Goal: Information Seeking & Learning: Learn about a topic

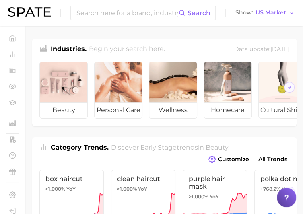
click at [34, 12] on img at bounding box center [29, 12] width 43 height 10
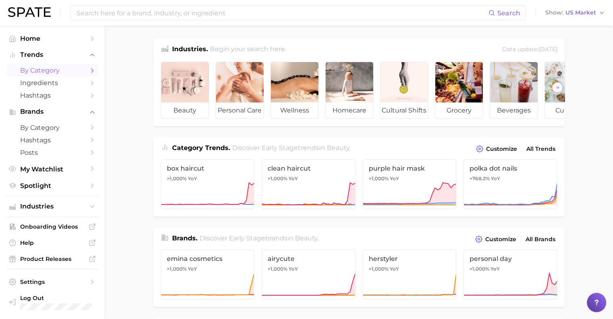
click at [52, 69] on span "by Category" at bounding box center [52, 70] width 64 height 8
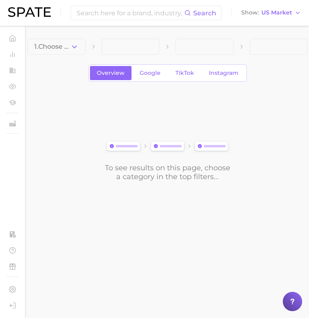
click at [119, 108] on div "To see results on this page, choose a category in the top filters..." at bounding box center [167, 136] width 280 height 90
click at [75, 48] on icon "button" at bounding box center [74, 47] width 8 height 8
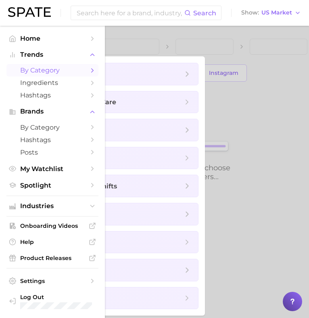
click at [38, 70] on span "by Category" at bounding box center [52, 70] width 64 height 8
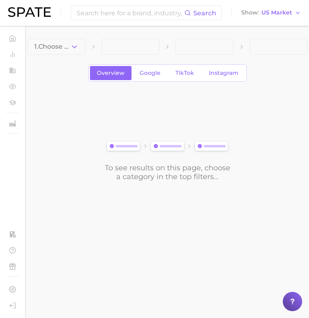
click at [168, 121] on div "To see results on this page, choose a category in the top filters..." at bounding box center [167, 136] width 280 height 90
click at [75, 52] on button "1. Choose Category" at bounding box center [56, 47] width 58 height 16
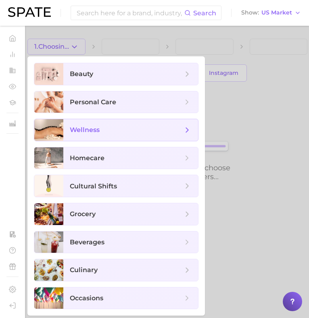
click at [78, 129] on span "wellness" at bounding box center [85, 130] width 30 height 8
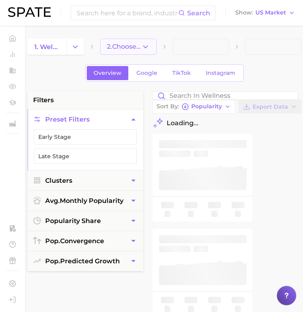
click at [135, 52] on button "2. Choose Category" at bounding box center [128, 47] width 56 height 16
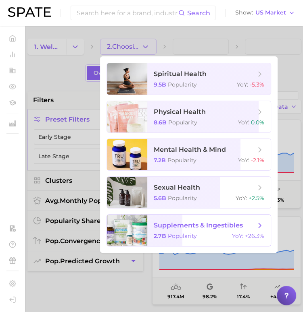
click at [173, 214] on span "supplements & ingestibles 2.7b Popularity YoY : +26.3%" at bounding box center [208, 230] width 123 height 31
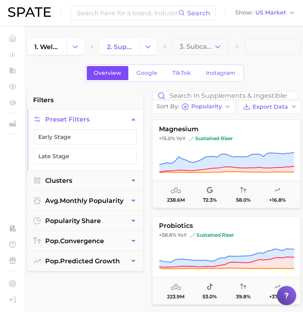
click at [114, 71] on span "Overview" at bounding box center [107, 73] width 28 height 7
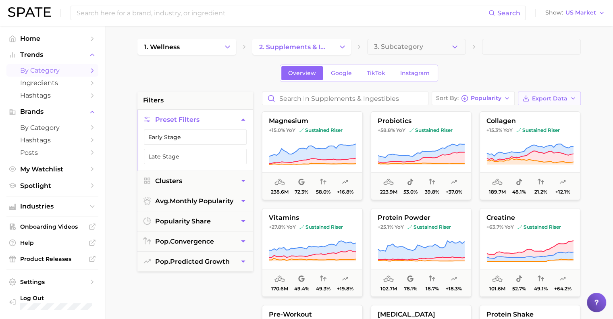
click at [303, 96] on span "Export Data" at bounding box center [549, 98] width 35 height 7
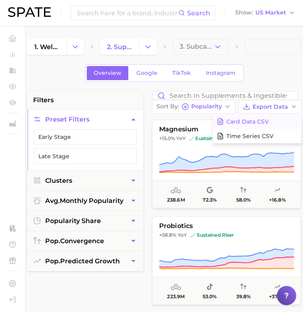
click at [261, 124] on span "Card Data CSV" at bounding box center [247, 121] width 42 height 7
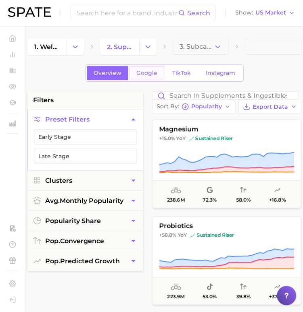
click at [148, 69] on link "Google" at bounding box center [146, 73] width 35 height 14
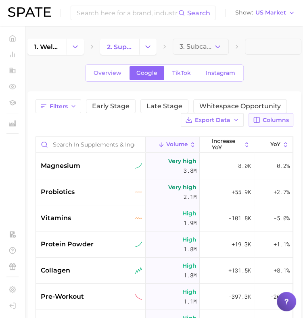
click at [268, 120] on span "Columns" at bounding box center [275, 120] width 26 height 7
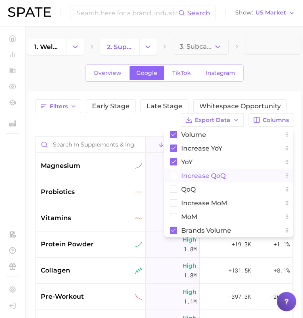
click at [173, 176] on rect at bounding box center [173, 175] width 7 height 7
click at [173, 191] on rect at bounding box center [173, 189] width 7 height 7
click at [174, 203] on rect at bounding box center [173, 203] width 7 height 7
click at [174, 214] on rect at bounding box center [173, 217] width 7 height 7
click at [277, 83] on div "1. wellness 2. supplements & ingestibles 3. Subcategory Overview Google TikTok …" at bounding box center [164, 251] width 274 height 424
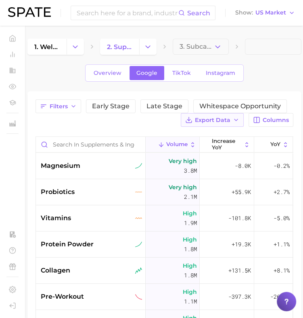
click at [233, 117] on button "Export Data" at bounding box center [212, 120] width 63 height 14
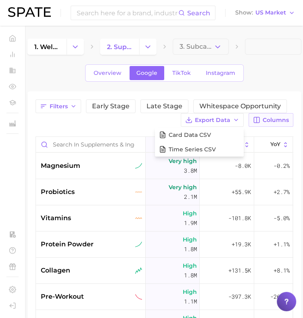
click at [263, 122] on span "Columns" at bounding box center [275, 120] width 26 height 7
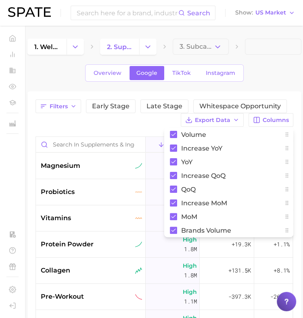
click at [291, 89] on div "1. wellness 2. supplements & ingestibles 3. Subcategory Overview Google TikTok …" at bounding box center [164, 251] width 274 height 424
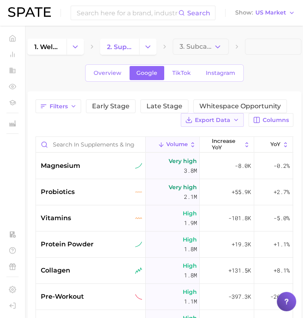
click at [218, 120] on span "Export Data" at bounding box center [212, 120] width 35 height 7
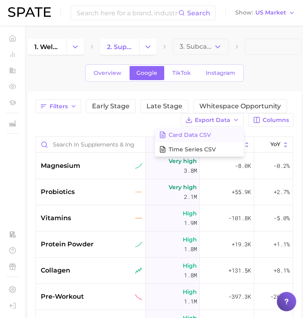
click at [204, 135] on span "Card Data CSV" at bounding box center [189, 135] width 42 height 7
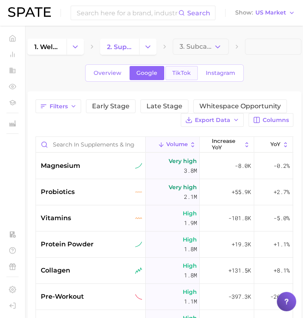
click at [185, 75] on span "TikTok" at bounding box center [181, 73] width 19 height 7
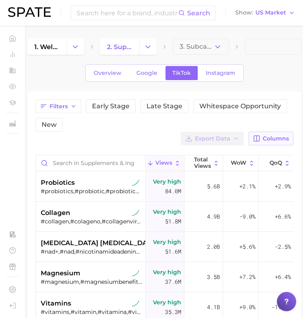
click at [277, 135] on span "Columns" at bounding box center [275, 138] width 26 height 7
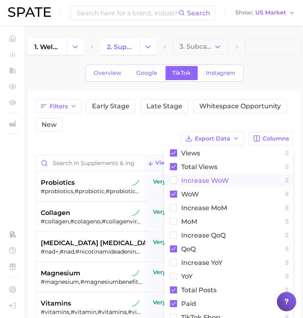
click at [175, 180] on rect at bounding box center [173, 180] width 7 height 7
click at [174, 211] on rect at bounding box center [173, 208] width 7 height 7
click at [174, 214] on rect at bounding box center [173, 221] width 7 height 7
click at [170, 214] on rect at bounding box center [173, 235] width 7 height 7
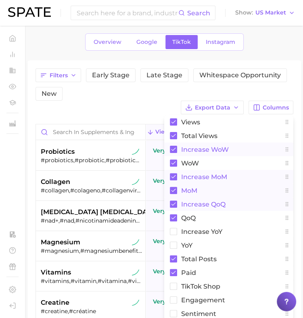
scroll to position [33, 0]
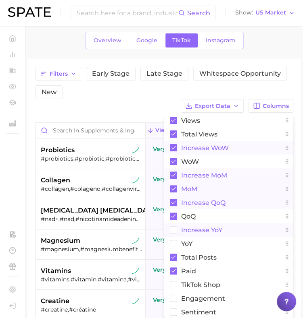
click at [174, 214] on button "increase YoY" at bounding box center [228, 230] width 129 height 14
click at [173, 214] on rect at bounding box center [173, 244] width 7 height 7
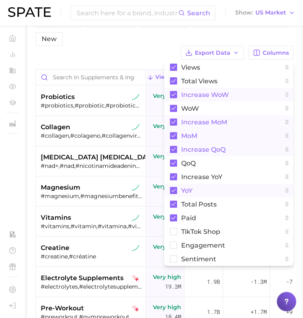
scroll to position [91, 0]
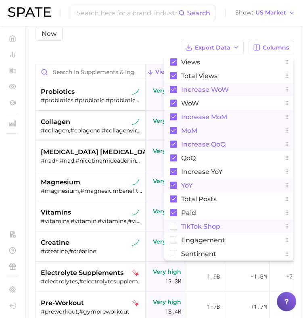
click at [176, 214] on button "TikTok Shop" at bounding box center [228, 227] width 129 height 14
click at [172, 214] on rect at bounding box center [173, 240] width 7 height 7
click at [173, 214] on rect at bounding box center [173, 254] width 7 height 7
click at [151, 46] on div "Filters Early Stage Late Stage Whitespace Opportunity New Export Data Columns V…" at bounding box center [163, 31] width 257 height 46
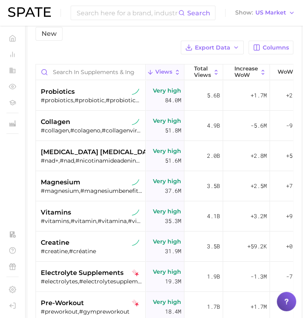
scroll to position [0, 0]
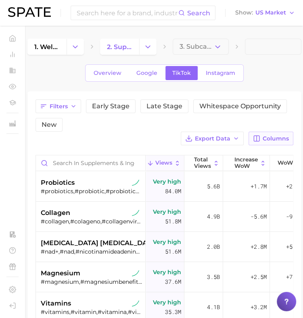
click at [268, 137] on span "Columns" at bounding box center [275, 138] width 26 height 7
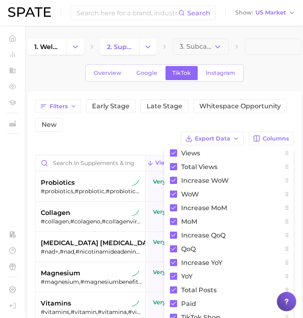
click at [242, 123] on div "Filters Early Stage Late Stage Whitespace Opportunity New" at bounding box center [161, 116] width 253 height 32
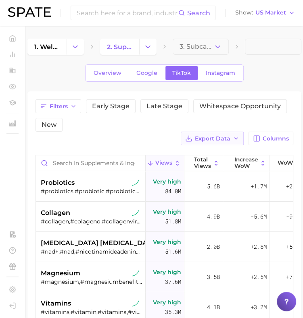
click at [220, 136] on span "Export Data" at bounding box center [212, 138] width 35 height 7
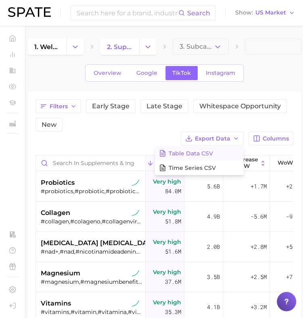
click at [220, 152] on button "Table Data CSV" at bounding box center [199, 153] width 89 height 15
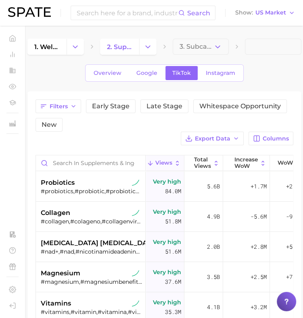
click at [200, 116] on div "Filters Early Stage Late Stage Whitespace Opportunity New" at bounding box center [161, 116] width 253 height 32
click at [218, 74] on span "Instagram" at bounding box center [219, 73] width 29 height 7
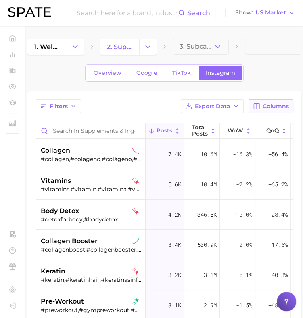
click at [279, 106] on span "Columns" at bounding box center [275, 106] width 26 height 7
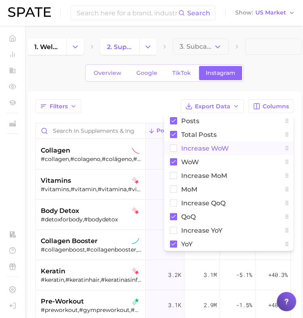
click at [172, 149] on rect at bounding box center [173, 148] width 7 height 7
click at [173, 176] on rect at bounding box center [173, 175] width 7 height 7
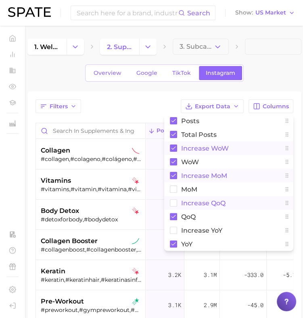
click at [173, 196] on button "Increase QoQ" at bounding box center [228, 203] width 129 height 14
click at [173, 190] on rect at bounding box center [173, 189] width 7 height 7
click at [172, 214] on rect at bounding box center [173, 230] width 7 height 7
click at [289, 66] on div "Overview Google TikTok Instagram" at bounding box center [164, 72] width 274 height 17
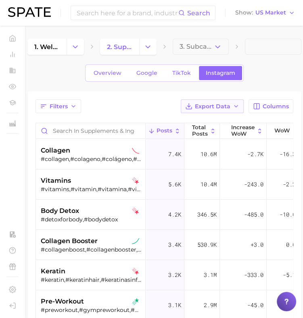
click at [237, 101] on button "Export Data" at bounding box center [212, 107] width 63 height 14
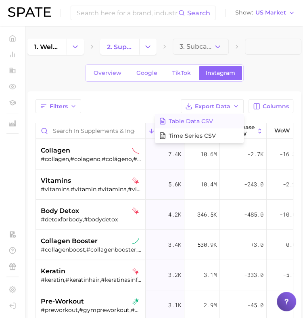
click at [213, 116] on button "Table Data CSV" at bounding box center [199, 121] width 89 height 15
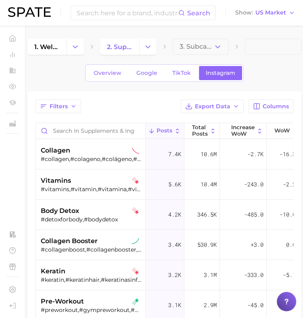
click at [285, 64] on div "Overview Google TikTok Instagram" at bounding box center [164, 72] width 274 height 17
